Goal: Navigation & Orientation: Find specific page/section

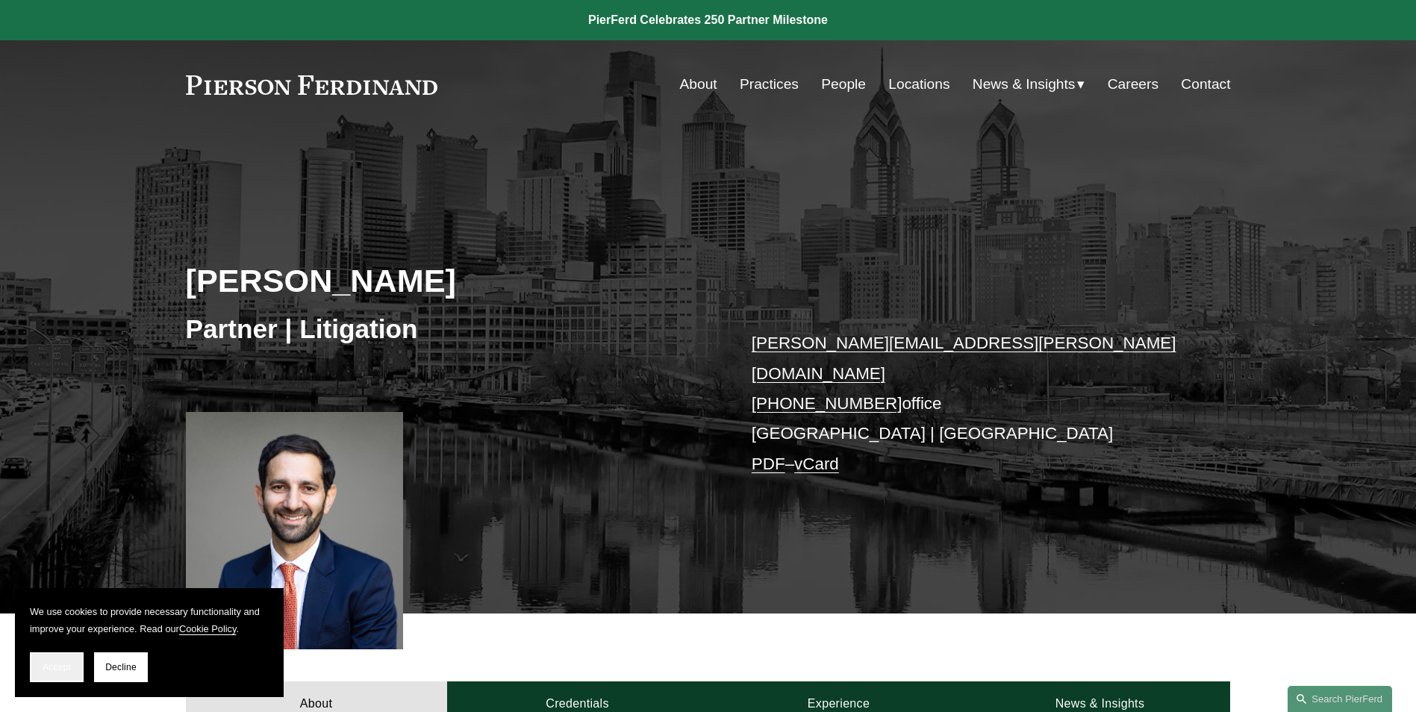
click at [63, 675] on button "Accept" at bounding box center [57, 668] width 54 height 30
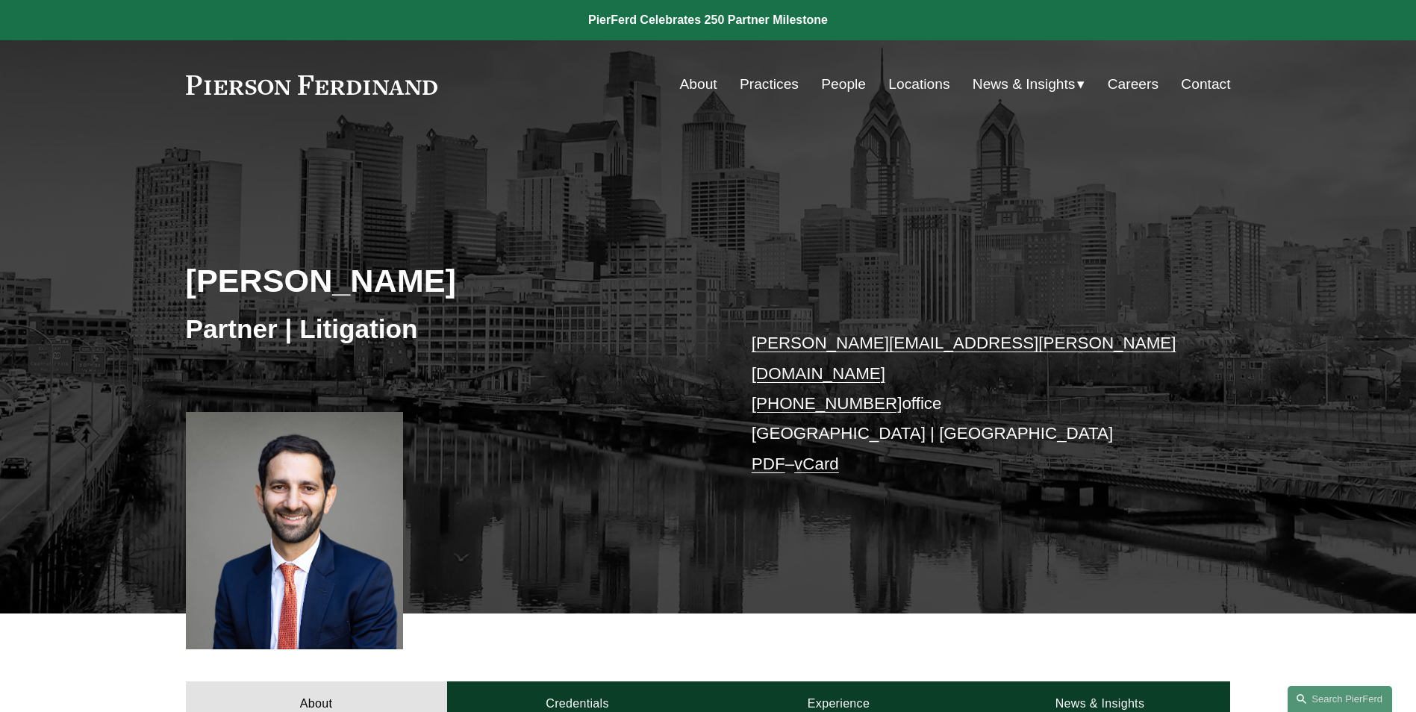
click at [782, 90] on link "Practices" at bounding box center [769, 84] width 59 height 28
click at [746, 85] on link "Practices" at bounding box center [769, 84] width 59 height 28
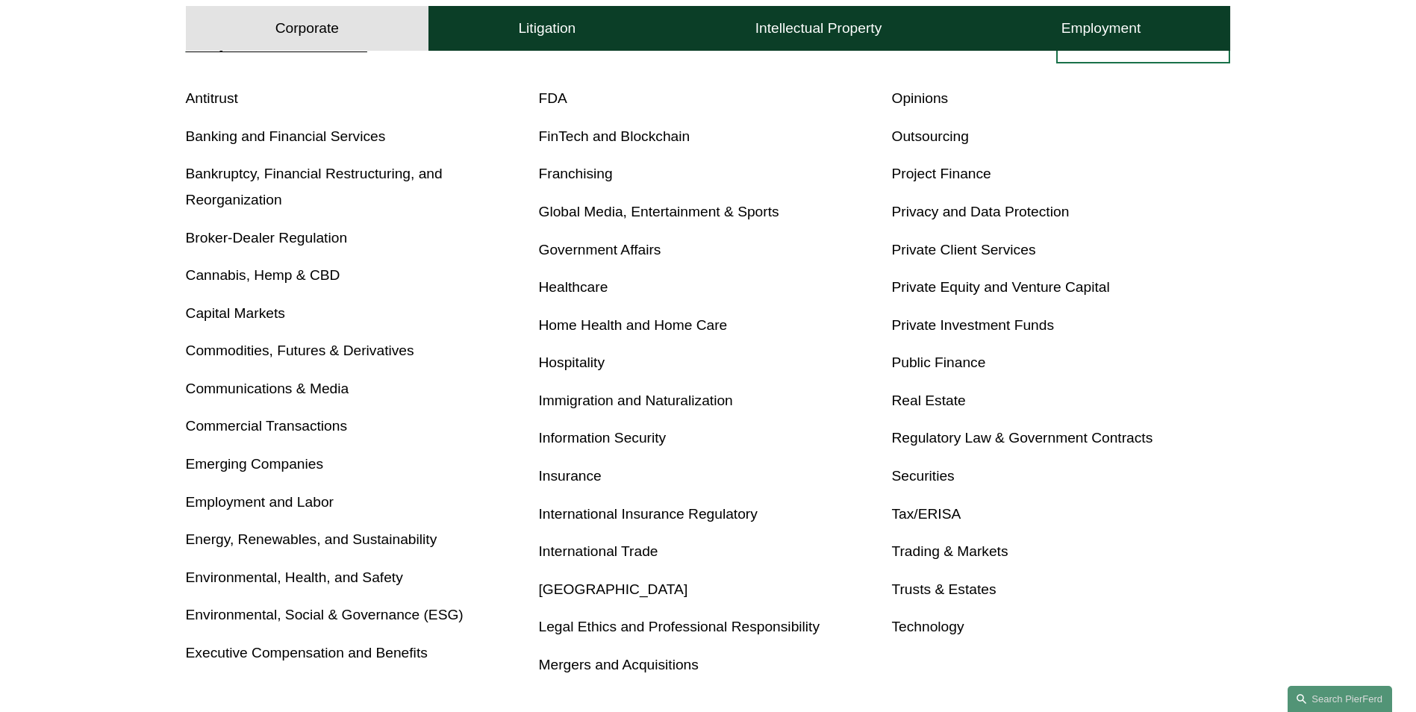
scroll to position [626, 0]
